Goal: Information Seeking & Learning: Learn about a topic

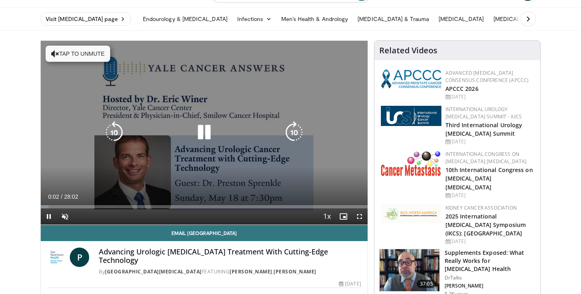
scroll to position [44, 0]
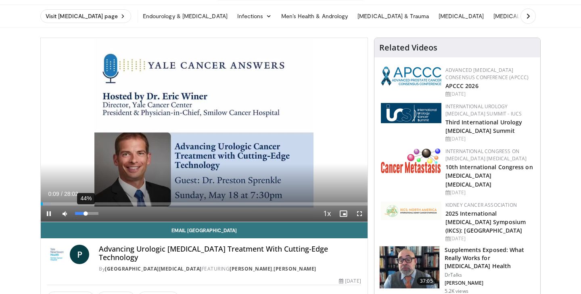
drag, startPoint x: 76, startPoint y: 214, endPoint x: 85, endPoint y: 214, distance: 8.9
click at [85, 214] on div "Volume Level" at bounding box center [80, 213] width 10 height 3
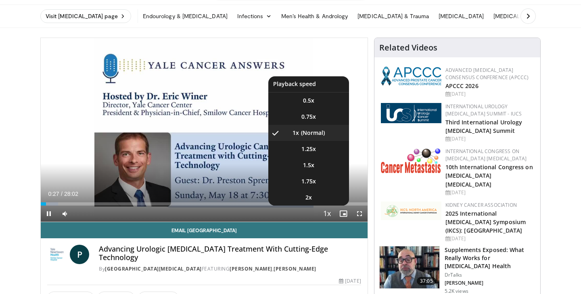
click at [327, 214] on span "Video Player" at bounding box center [327, 214] width 11 height 16
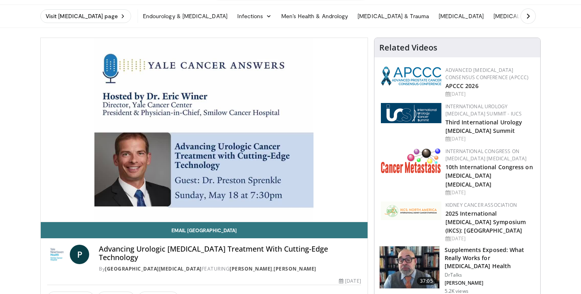
click at [327, 214] on video-js "**********" at bounding box center [204, 130] width 327 height 184
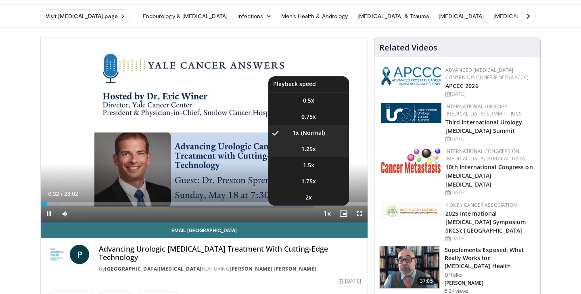
click at [305, 145] on span "1.25x" at bounding box center [309, 149] width 15 height 8
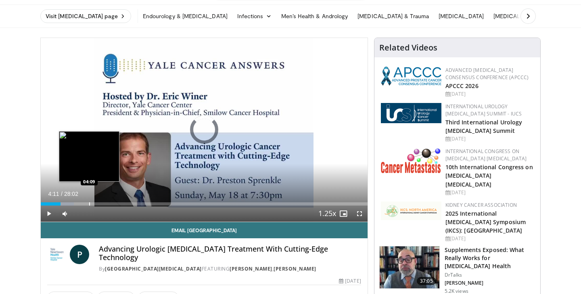
click at [89, 204] on div "Progress Bar" at bounding box center [89, 203] width 1 height 3
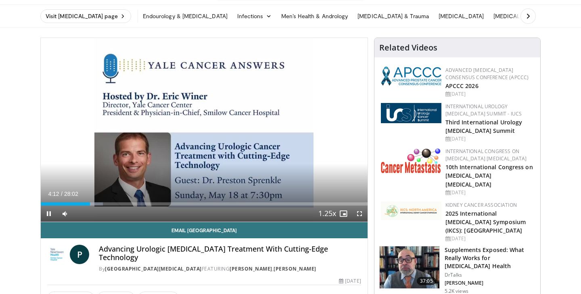
click at [101, 206] on div "Current Time 4:12 / Duration 28:02 Pause Skip Backward Skip Forward Mute 49% Lo…" at bounding box center [204, 214] width 327 height 16
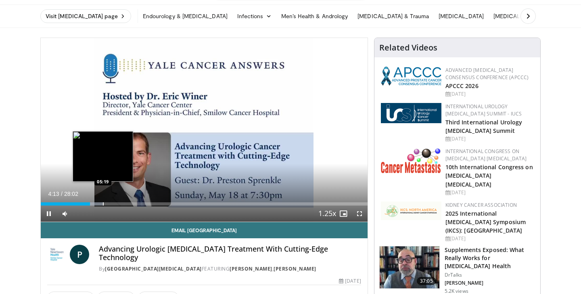
click at [103, 205] on div "Progress Bar" at bounding box center [103, 203] width 1 height 3
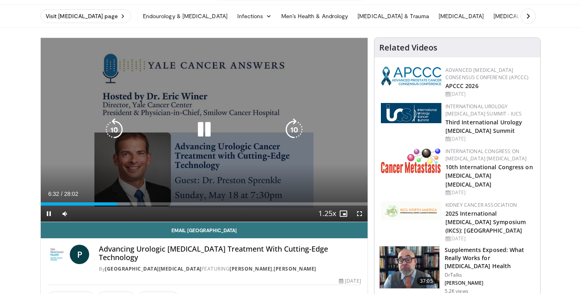
click at [199, 129] on icon "Video Player" at bounding box center [204, 129] width 23 height 23
click at [209, 126] on icon "Video Player" at bounding box center [204, 129] width 23 height 23
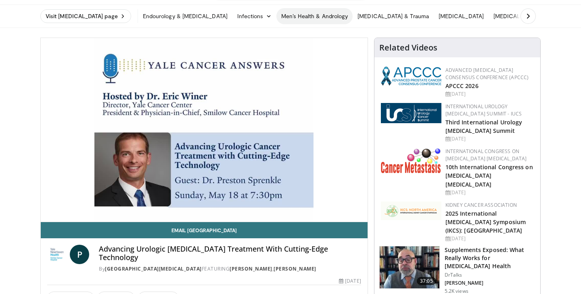
click at [293, 14] on link "Men’s Health & Andrology" at bounding box center [315, 16] width 77 height 16
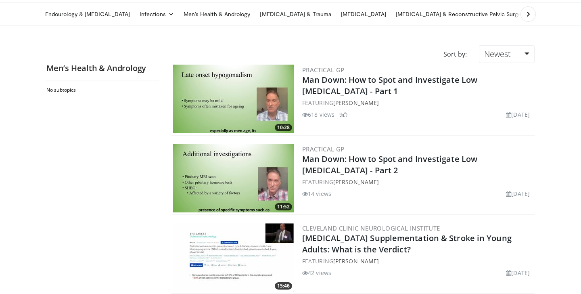
scroll to position [48, 0]
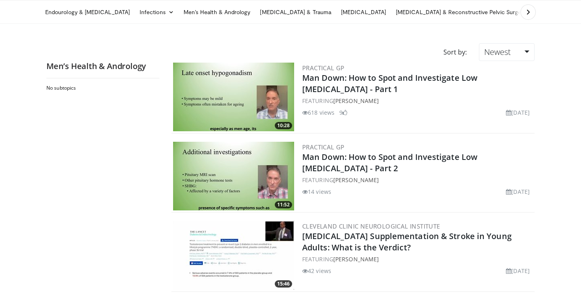
click at [219, 103] on img at bounding box center [233, 97] width 121 height 69
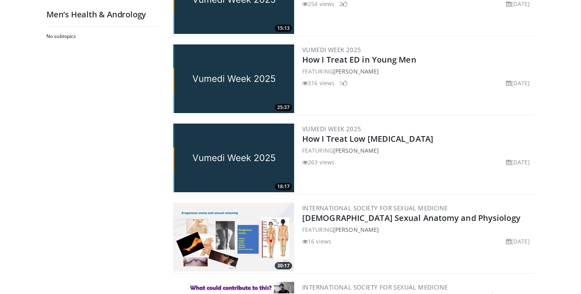
scroll to position [396, 0]
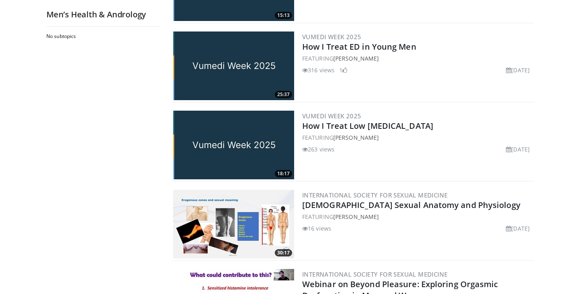
click at [251, 155] on img at bounding box center [233, 145] width 121 height 69
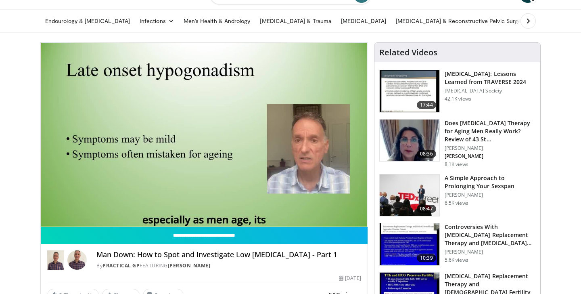
scroll to position [38, 0]
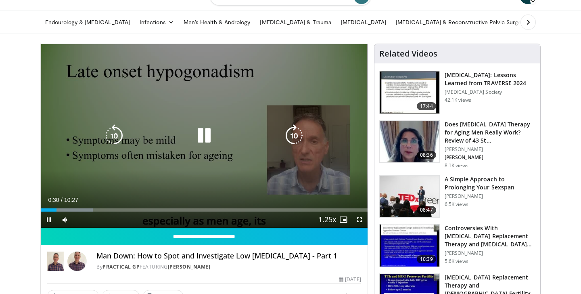
click at [293, 132] on icon "Video Player" at bounding box center [294, 135] width 23 height 23
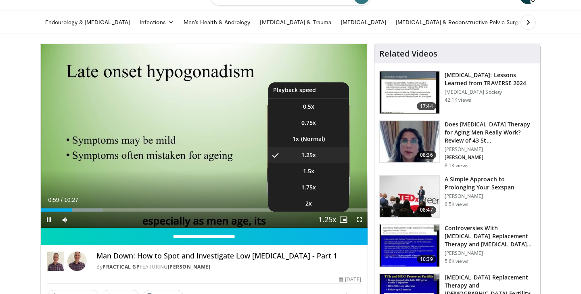
click at [329, 222] on span "Video Player" at bounding box center [327, 220] width 11 height 16
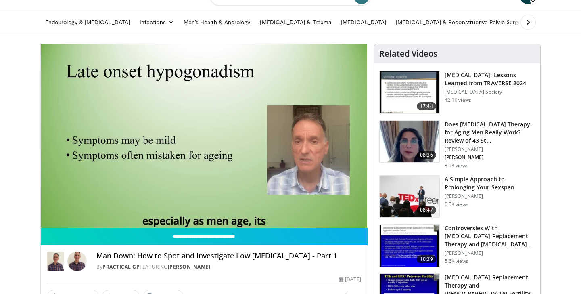
click at [329, 222] on video-js "**********" at bounding box center [204, 136] width 327 height 184
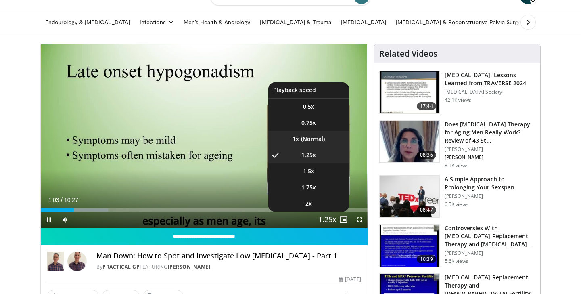
click at [307, 132] on li "1x" at bounding box center [309, 139] width 81 height 16
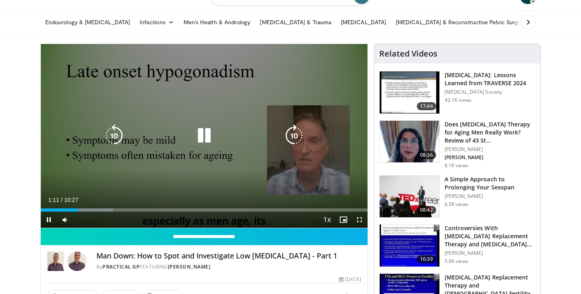
click at [291, 136] on icon "Video Player" at bounding box center [294, 135] width 23 height 23
click at [294, 136] on icon "Video Player" at bounding box center [294, 135] width 23 height 23
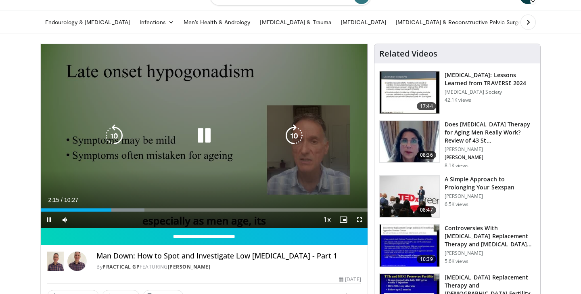
click at [297, 134] on icon "Video Player" at bounding box center [294, 135] width 23 height 23
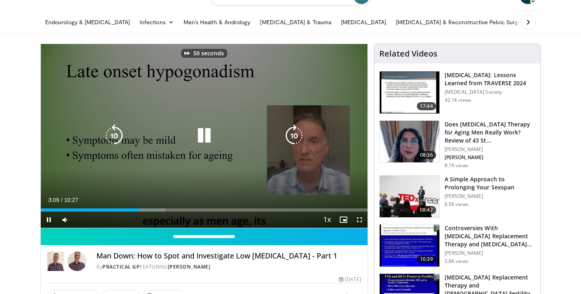
click at [297, 134] on icon "Video Player" at bounding box center [294, 135] width 23 height 23
click at [91, 134] on div "60 seconds Tap to unmute" at bounding box center [204, 136] width 327 height 184
click at [110, 134] on icon "Video Player" at bounding box center [114, 135] width 23 height 23
click at [202, 139] on icon "Video Player" at bounding box center [204, 135] width 23 height 23
click at [294, 135] on icon "Video Player" at bounding box center [294, 135] width 23 height 23
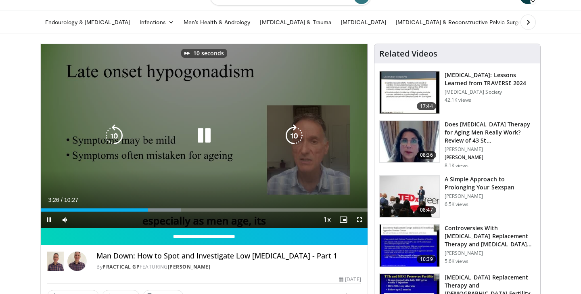
click at [293, 135] on icon "Video Player" at bounding box center [294, 135] width 23 height 23
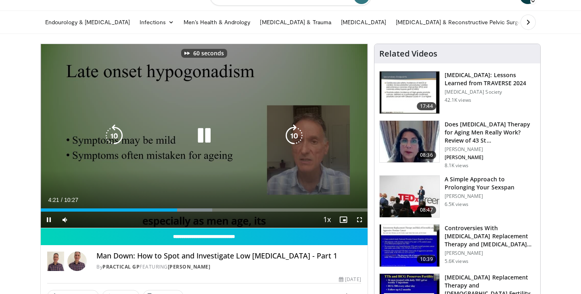
click at [293, 135] on icon "Video Player" at bounding box center [294, 135] width 23 height 23
click at [298, 140] on icon "Video Player" at bounding box center [294, 135] width 23 height 23
click at [296, 139] on icon "Video Player" at bounding box center [294, 135] width 23 height 23
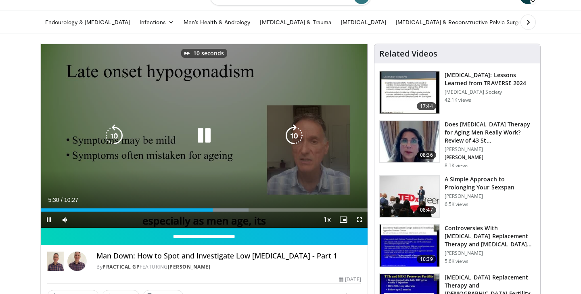
click at [296, 139] on icon "Video Player" at bounding box center [294, 135] width 23 height 23
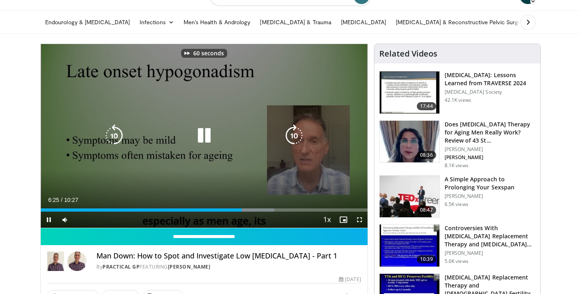
click at [296, 139] on icon "Video Player" at bounding box center [294, 135] width 23 height 23
click at [113, 129] on icon "Video Player" at bounding box center [114, 135] width 23 height 23
click at [292, 136] on icon "Video Player" at bounding box center [294, 135] width 23 height 23
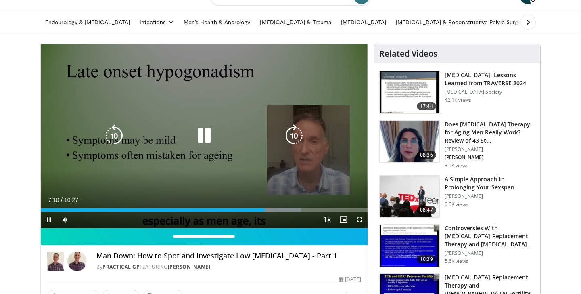
click at [292, 136] on div "30 seconds Tap to unmute" at bounding box center [204, 136] width 327 height 184
click at [289, 136] on icon "Video Player" at bounding box center [294, 135] width 23 height 23
click at [204, 134] on icon "Video Player" at bounding box center [204, 135] width 23 height 23
click at [298, 138] on icon "Video Player" at bounding box center [294, 135] width 23 height 23
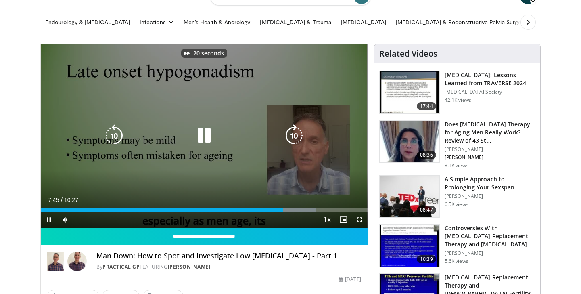
click at [298, 138] on icon "Video Player" at bounding box center [294, 135] width 23 height 23
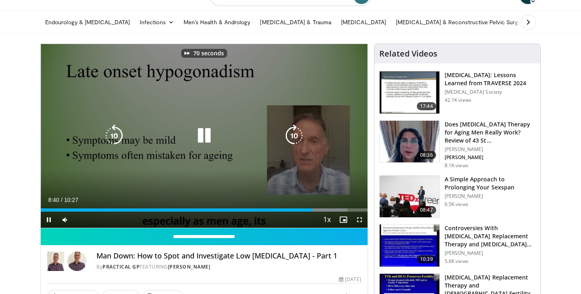
click at [298, 138] on icon "Video Player" at bounding box center [294, 135] width 23 height 23
click at [297, 138] on icon "Video Player" at bounding box center [294, 135] width 23 height 23
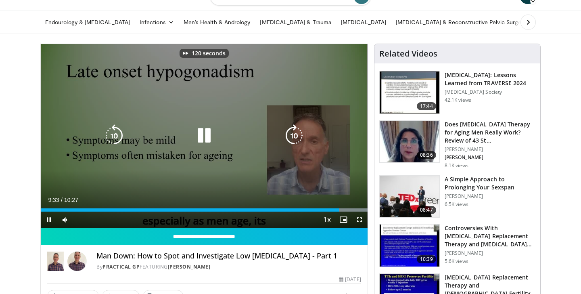
click at [297, 138] on icon "Video Player" at bounding box center [294, 135] width 23 height 23
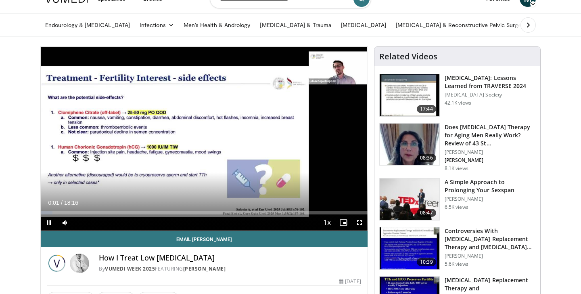
scroll to position [36, 0]
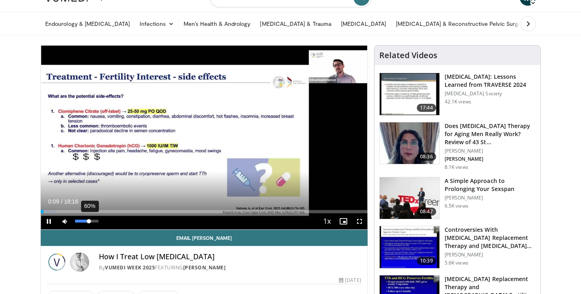
click at [89, 220] on div "60%" at bounding box center [86, 221] width 23 height 3
click at [92, 220] on div "74%" at bounding box center [86, 221] width 23 height 3
click at [358, 220] on span "Video Player" at bounding box center [360, 221] width 16 height 16
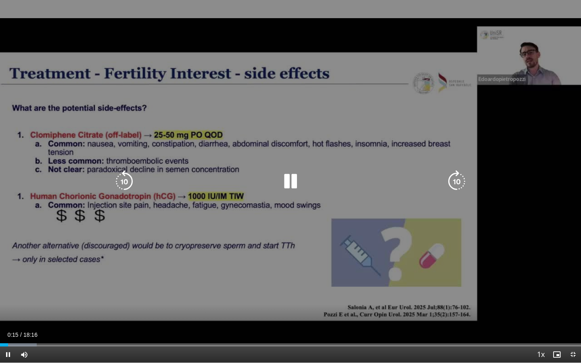
click at [458, 178] on icon "Video Player" at bounding box center [457, 181] width 23 height 23
click at [455, 182] on icon "Video Player" at bounding box center [457, 181] width 23 height 23
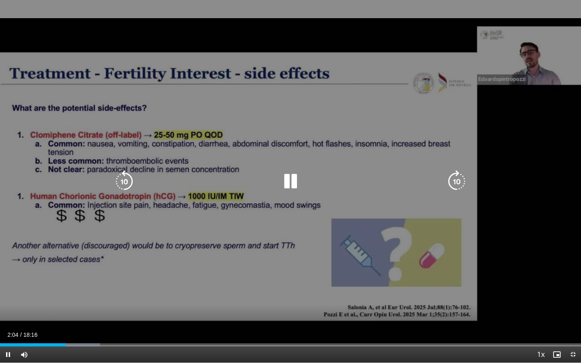
click at [288, 183] on icon "Video Player" at bounding box center [290, 181] width 23 height 23
click at [462, 181] on icon "Video Player" at bounding box center [457, 181] width 23 height 23
click at [124, 179] on icon "Video Player" at bounding box center [124, 181] width 23 height 23
click at [125, 178] on icon "Video Player" at bounding box center [124, 181] width 23 height 23
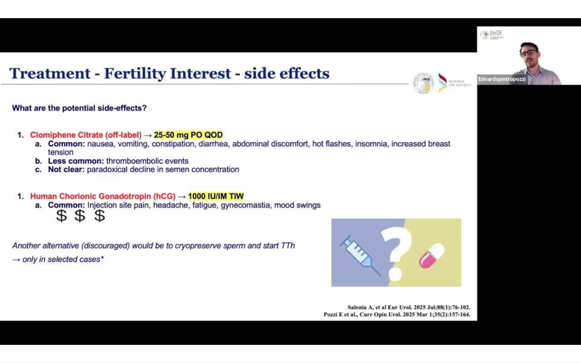
click at [125, 178] on div "10 seconds Tap to unmute" at bounding box center [290, 181] width 581 height 363
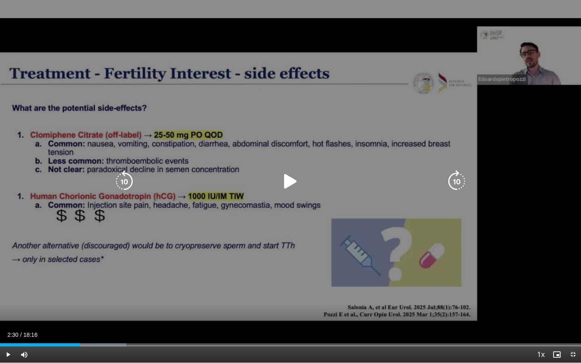
click at [126, 181] on icon "Video Player" at bounding box center [124, 181] width 23 height 23
click at [291, 179] on icon "Video Player" at bounding box center [290, 181] width 23 height 23
click at [121, 183] on icon "Video Player" at bounding box center [124, 181] width 23 height 23
click at [460, 178] on icon "Video Player" at bounding box center [457, 181] width 23 height 23
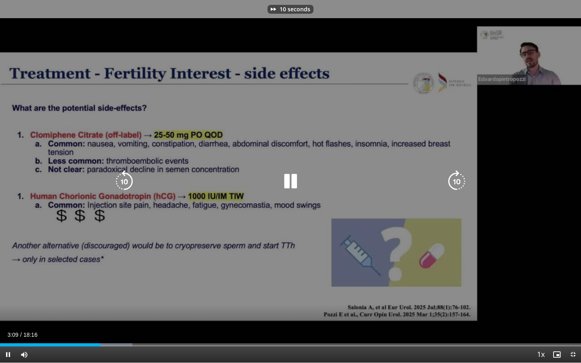
click at [460, 178] on icon "Video Player" at bounding box center [457, 181] width 23 height 23
click at [451, 177] on icon "Video Player" at bounding box center [457, 181] width 23 height 23
click at [458, 181] on icon "Video Player" at bounding box center [457, 181] width 23 height 23
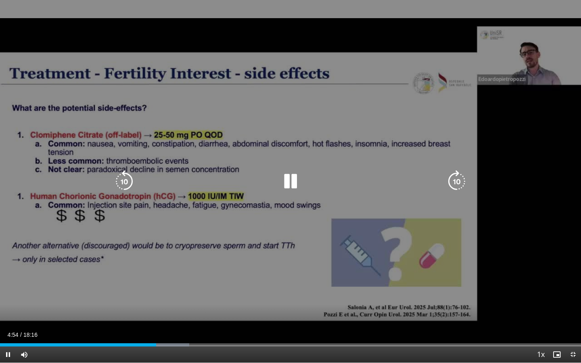
click at [456, 182] on icon "Video Player" at bounding box center [457, 181] width 23 height 23
click at [124, 180] on icon "Video Player" at bounding box center [124, 181] width 23 height 23
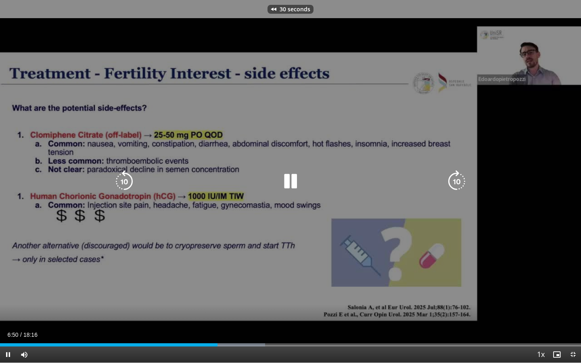
click at [124, 180] on icon "Video Player" at bounding box center [124, 181] width 23 height 23
click at [290, 184] on icon "Video Player" at bounding box center [290, 181] width 23 height 23
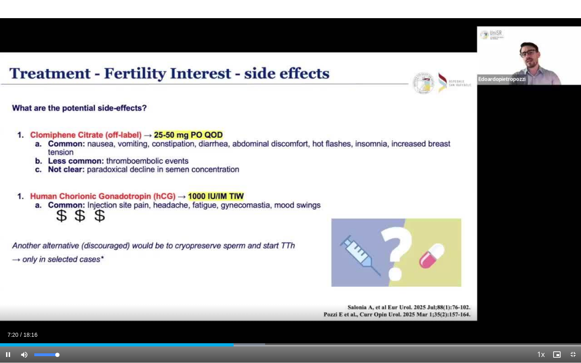
drag, startPoint x: 56, startPoint y: 355, endPoint x: 62, endPoint y: 355, distance: 6.1
click at [62, 294] on div "Mute 100%" at bounding box center [44, 355] width 57 height 16
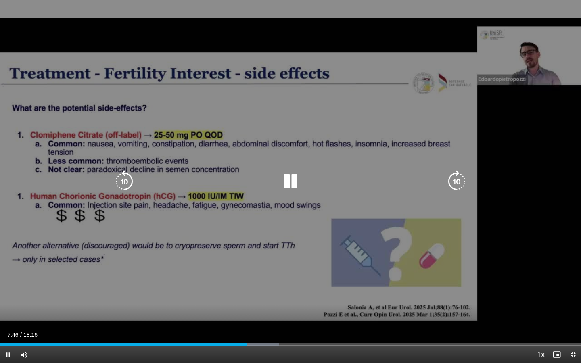
click at [290, 177] on icon "Video Player" at bounding box center [290, 181] width 23 height 23
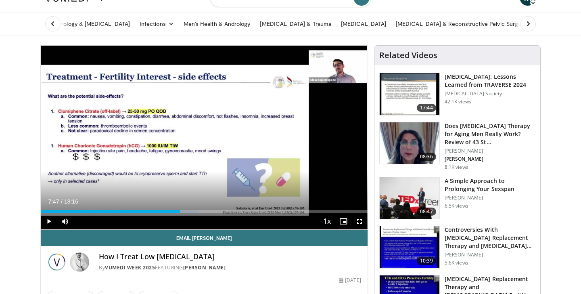
click at [529, 24] on icon at bounding box center [529, 24] width 8 height 8
click at [528, 24] on icon at bounding box center [529, 24] width 8 height 8
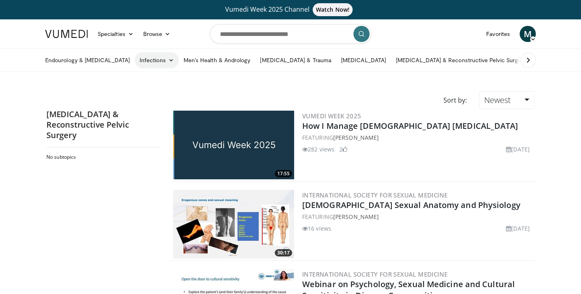
click at [141, 61] on link "Infections" at bounding box center [157, 60] width 44 height 16
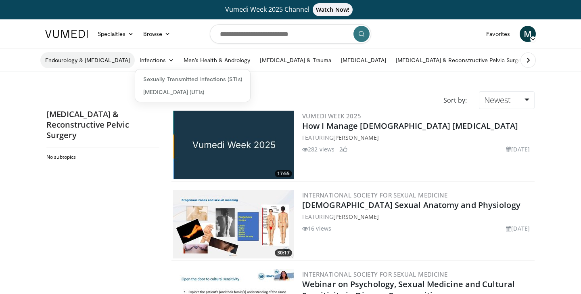
click at [75, 61] on link "Endourology & [MEDICAL_DATA]" at bounding box center [87, 60] width 94 height 16
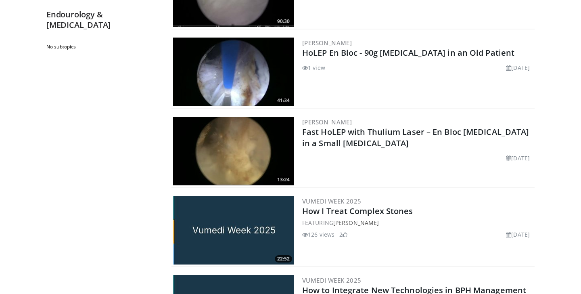
scroll to position [311, 0]
